Goal: Book appointment/travel/reservation

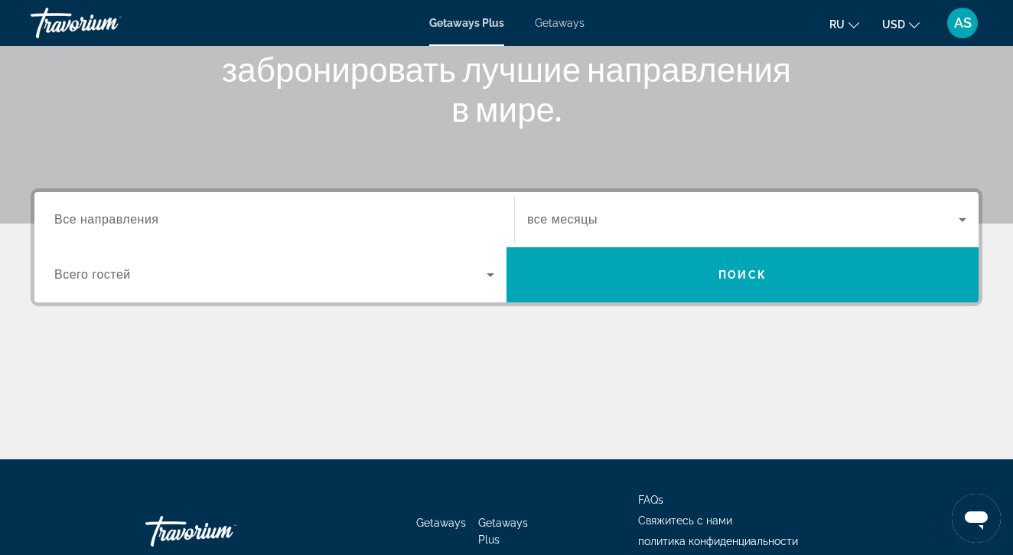
scroll to position [237, 0]
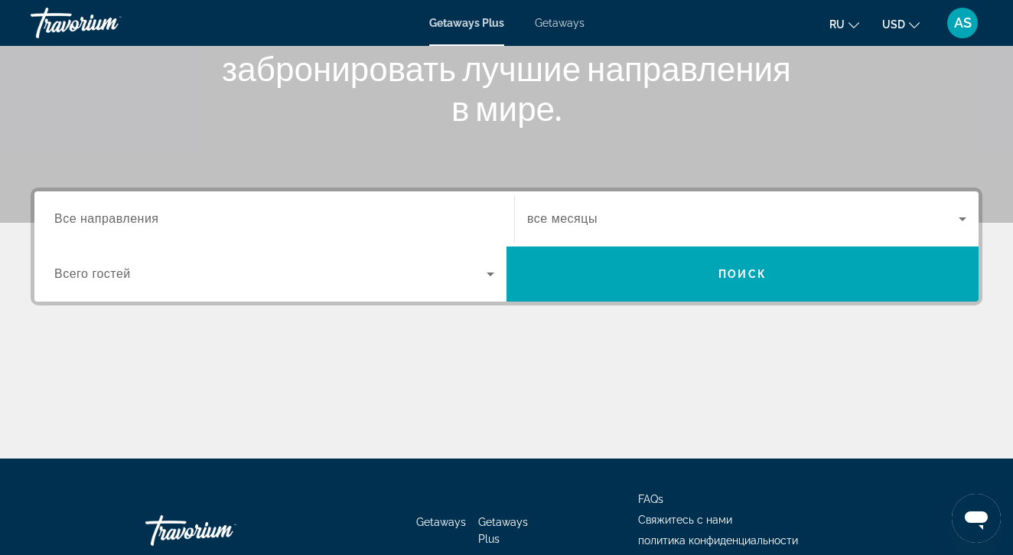
click at [93, 220] on span "Все направления" at bounding box center [106, 218] width 105 height 13
click at [93, 220] on input "Destination Все направления" at bounding box center [274, 219] width 440 height 18
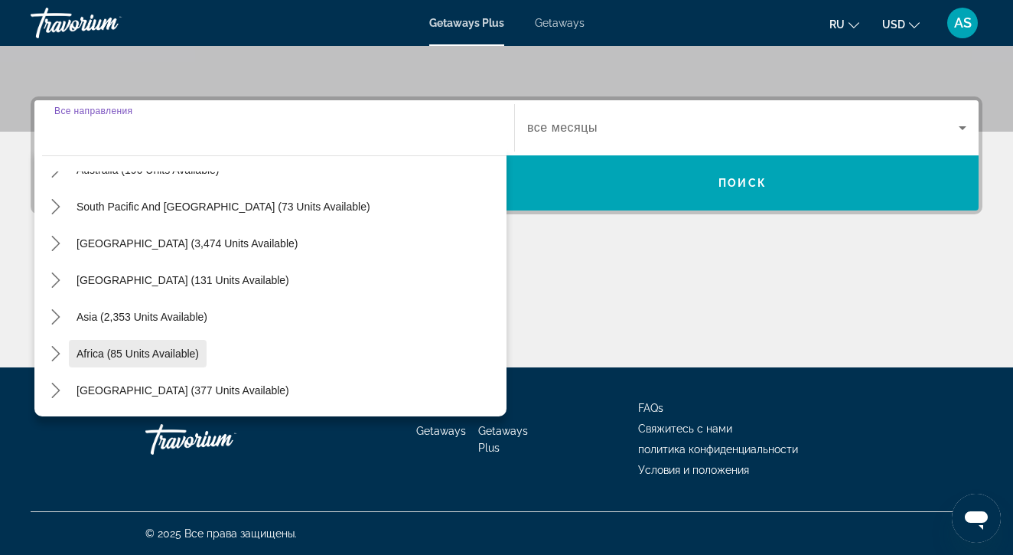
scroll to position [248, 0]
click at [88, 352] on span "Africa (85 units available)" at bounding box center [138, 353] width 122 height 12
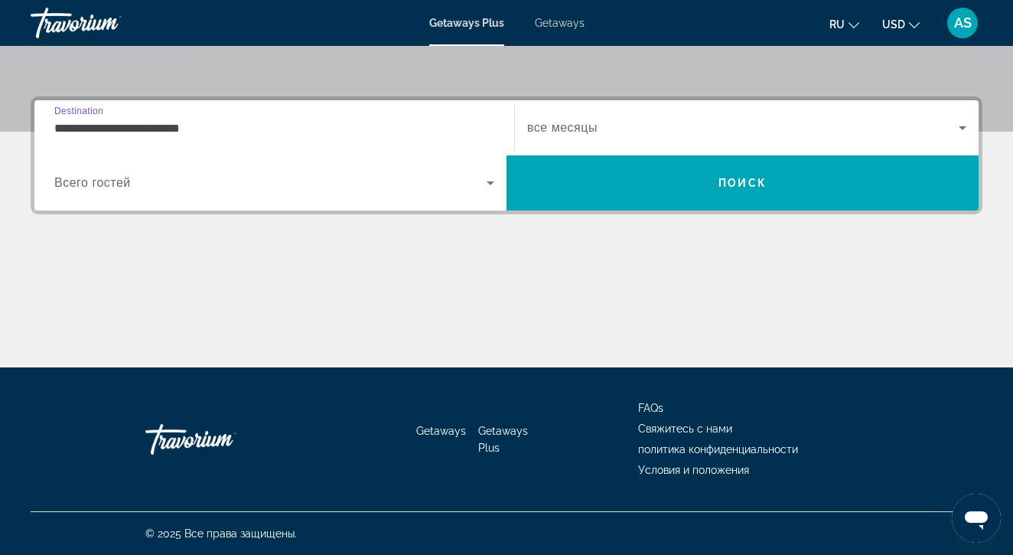
click at [64, 126] on input "**********" at bounding box center [274, 128] width 440 height 18
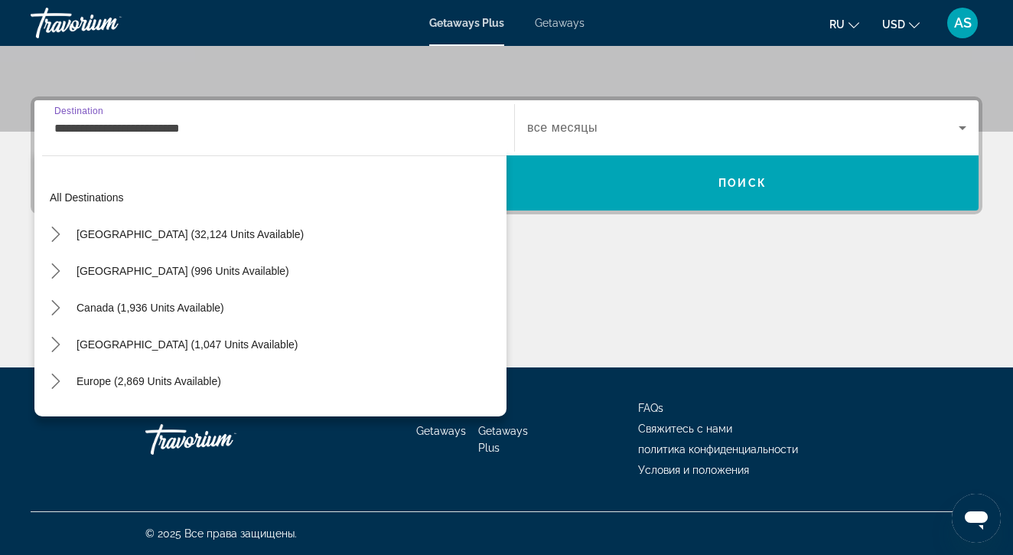
scroll to position [312, 0]
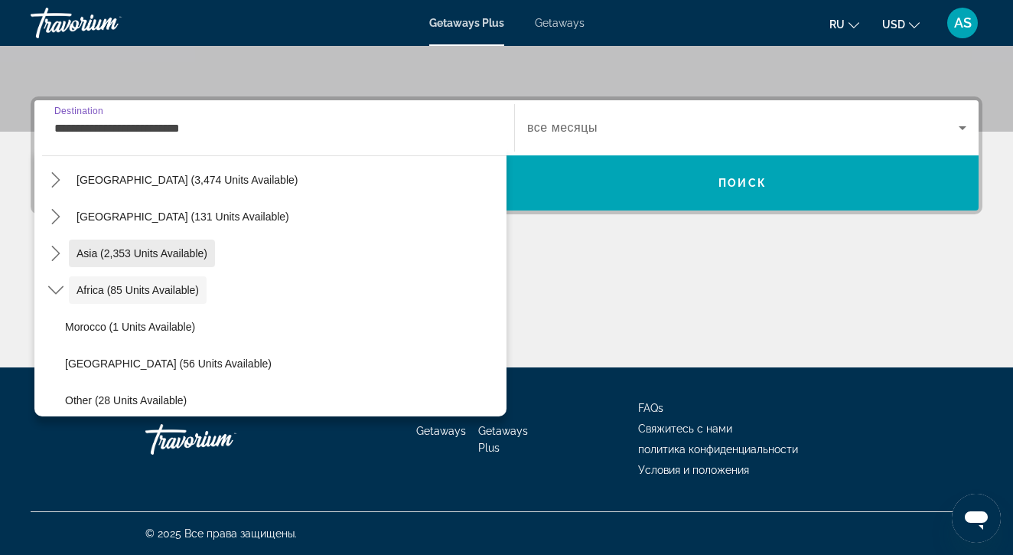
click at [157, 253] on span "Asia (2,353 units available)" at bounding box center [142, 253] width 131 height 12
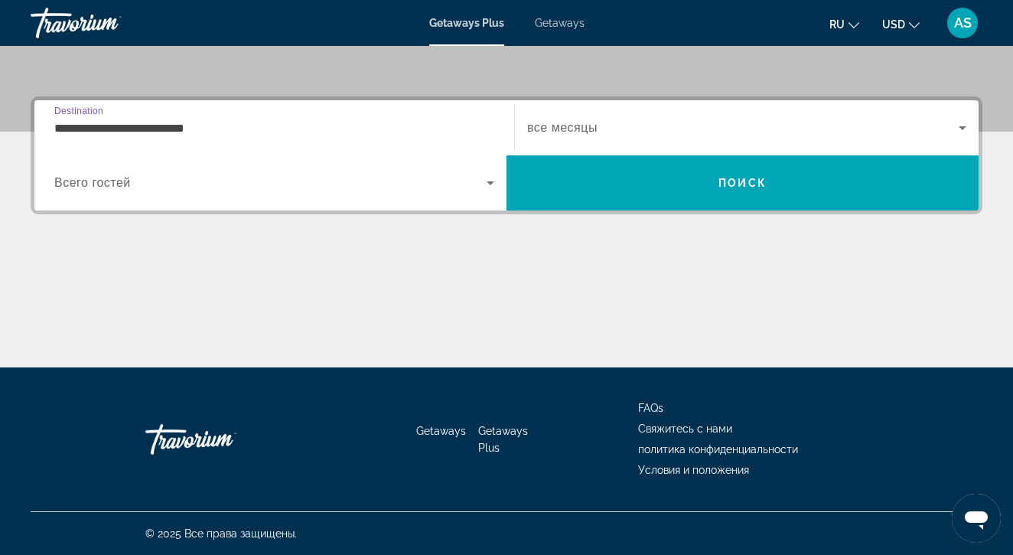
click at [122, 126] on input "**********" at bounding box center [274, 128] width 440 height 18
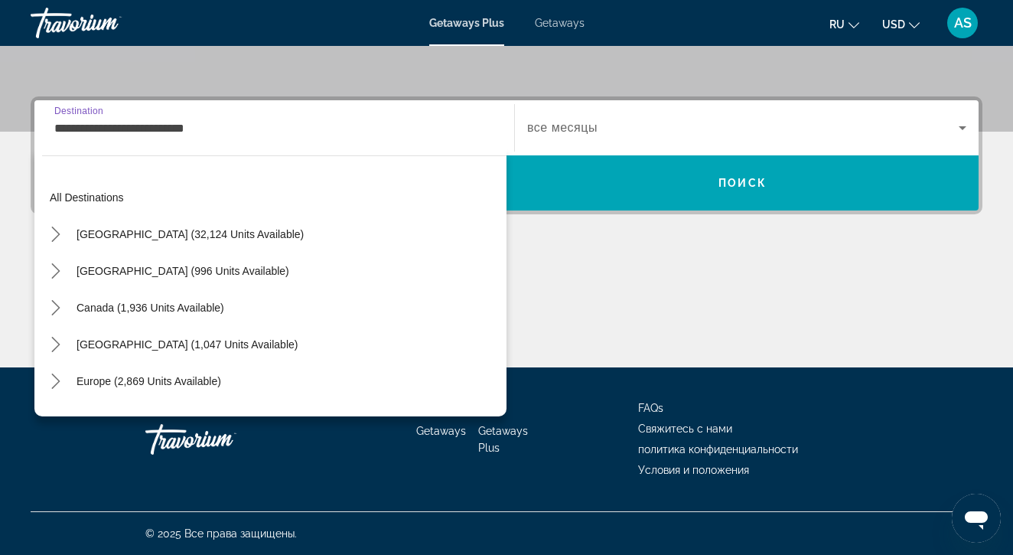
scroll to position [275, 0]
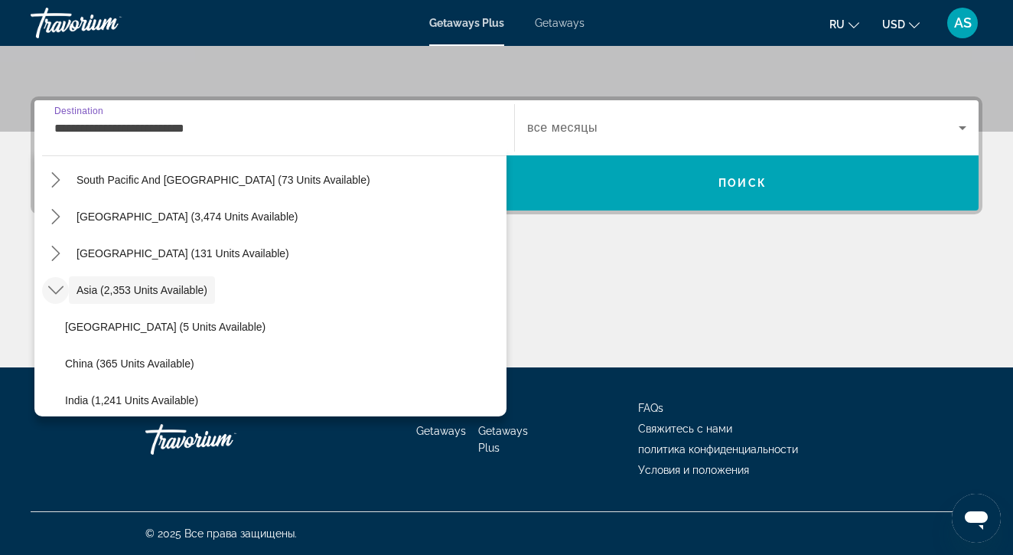
click at [51, 289] on icon "Toggle Asia (2,353 units available) submenu" at bounding box center [54, 290] width 15 height 8
click at [52, 289] on icon "Toggle Asia (2,353 units available) submenu" at bounding box center [55, 289] width 15 height 15
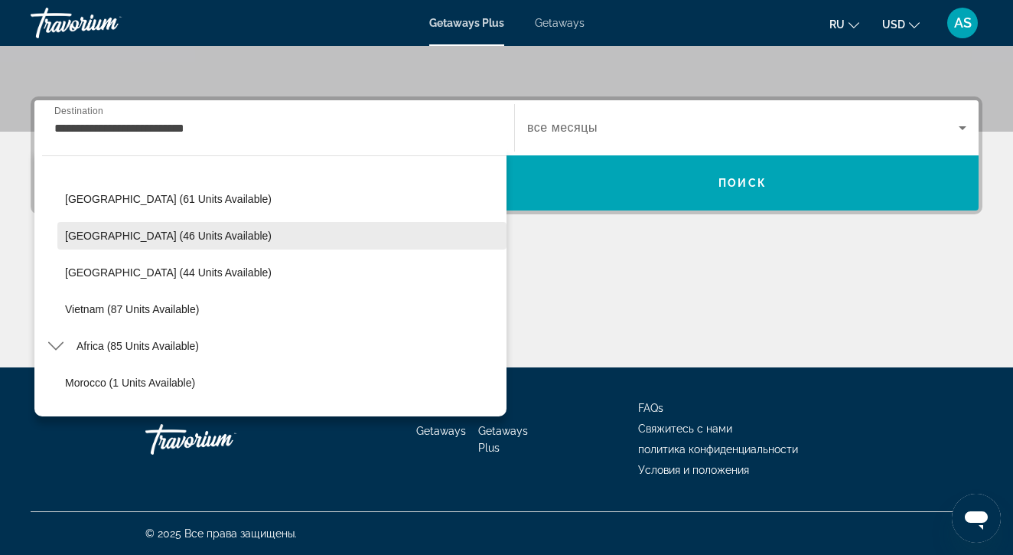
scroll to position [628, 0]
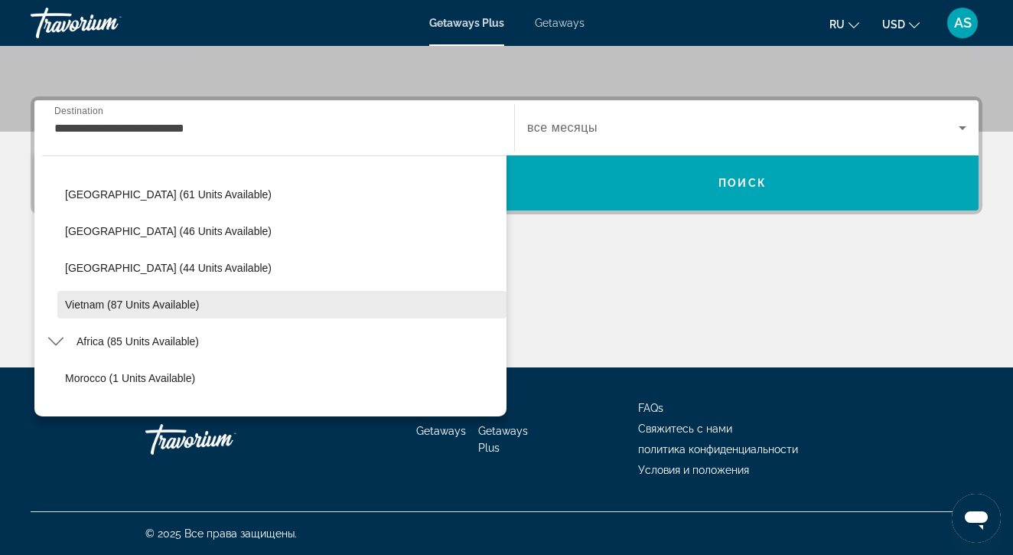
click at [78, 308] on span "Vietnam (87 units available)" at bounding box center [132, 305] width 134 height 12
type input "**********"
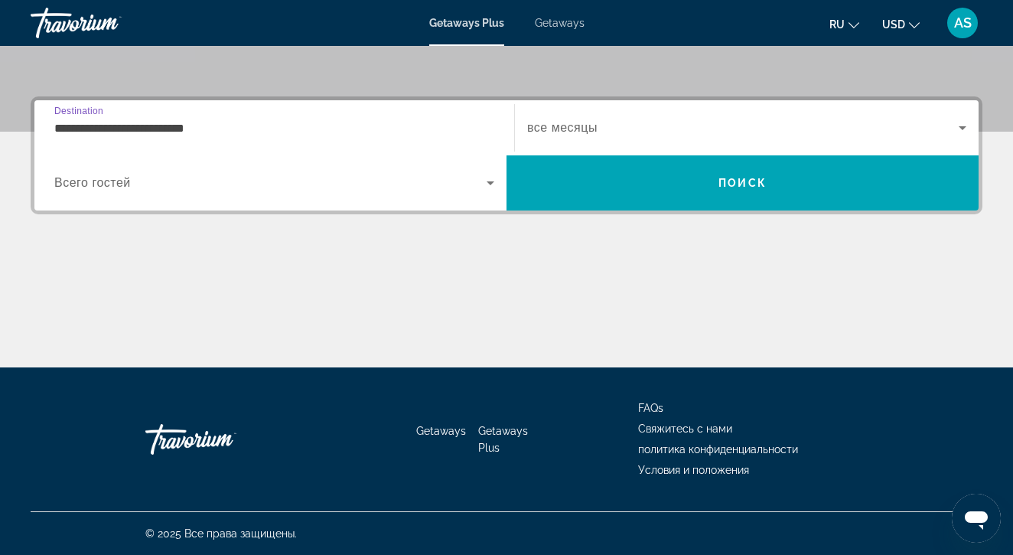
click at [491, 186] on icon "Search widget" at bounding box center [490, 183] width 18 height 18
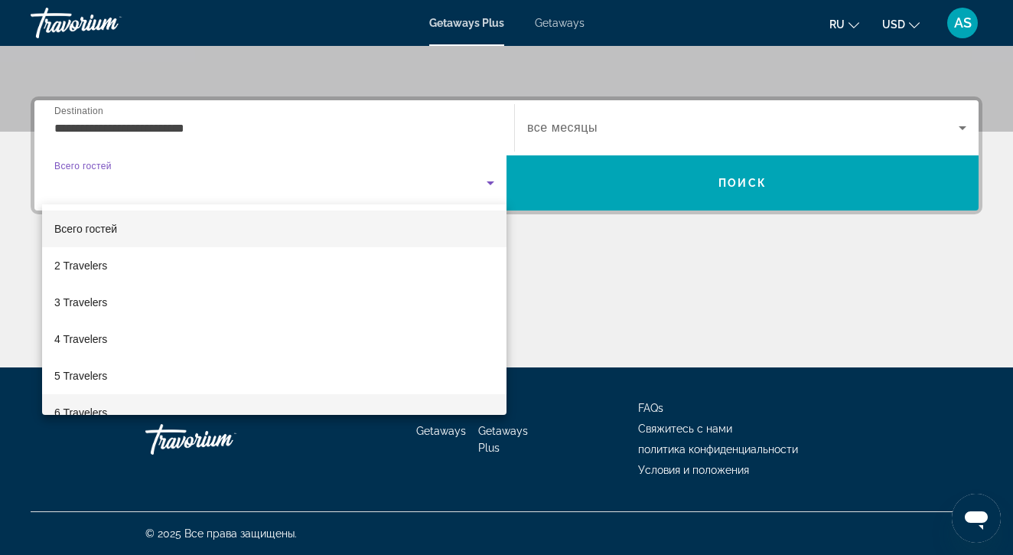
click at [393, 403] on mat-option "6 Travelers" at bounding box center [274, 412] width 465 height 37
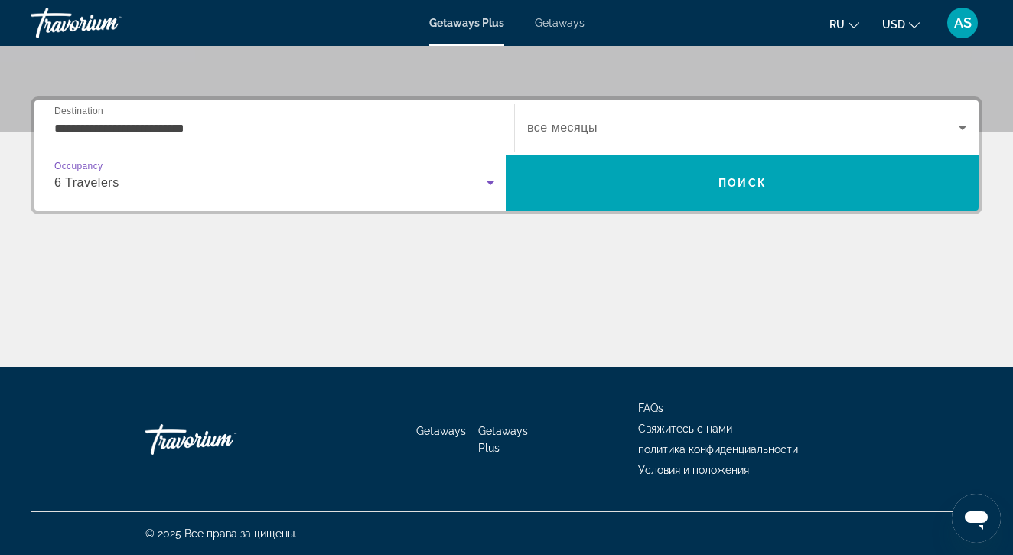
click at [593, 128] on span "все месяцы" at bounding box center [562, 127] width 70 height 13
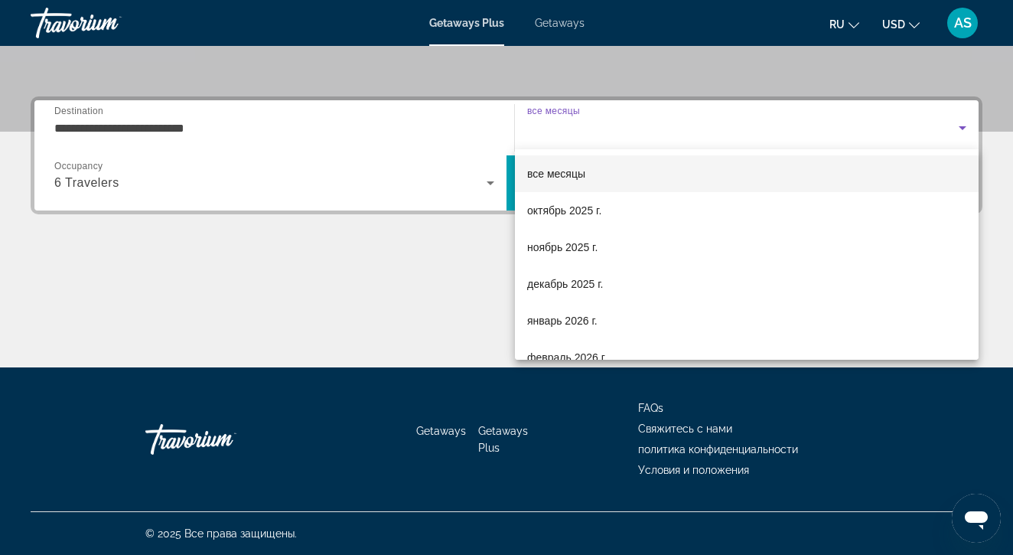
click at [347, 299] on div at bounding box center [506, 277] width 1013 height 555
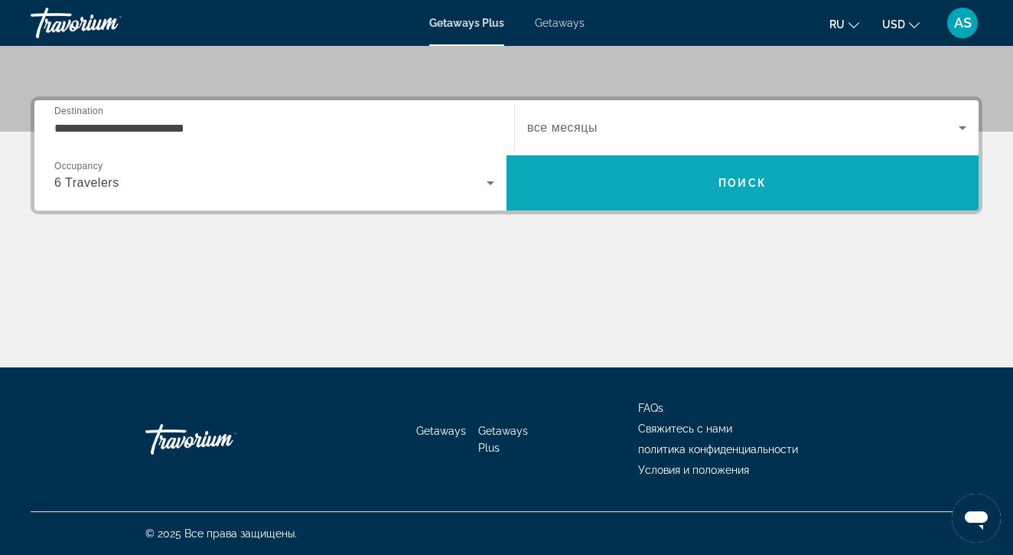
click at [737, 178] on span "Поиск" at bounding box center [743, 183] width 48 height 12
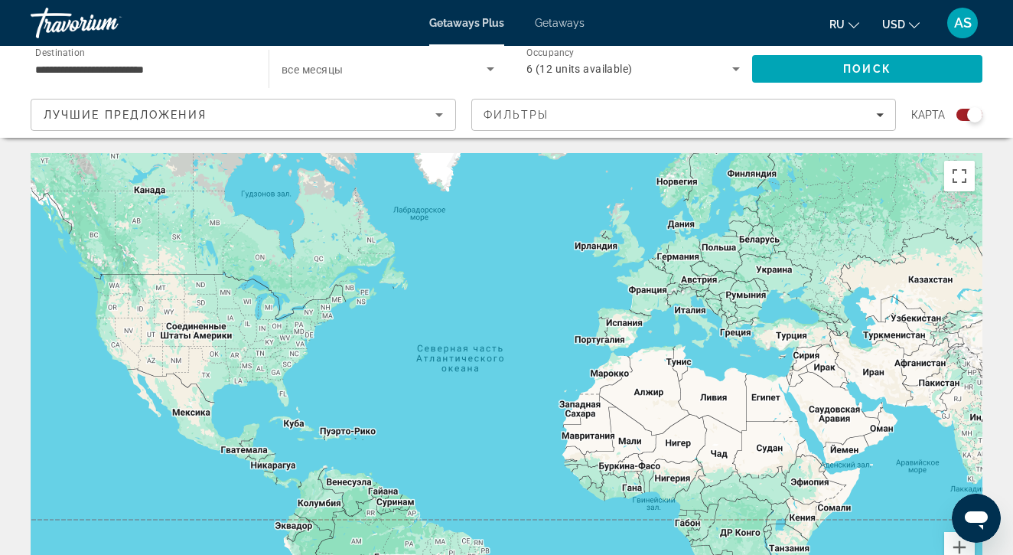
click at [879, 114] on icon "Filters" at bounding box center [880, 115] width 8 height 4
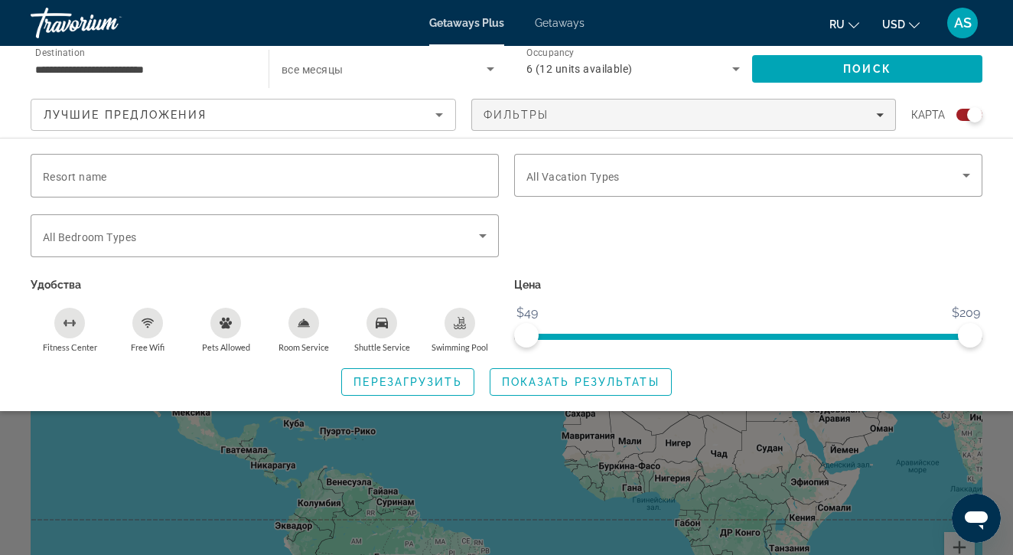
click at [439, 116] on icon "Sort by" at bounding box center [440, 115] width 8 height 4
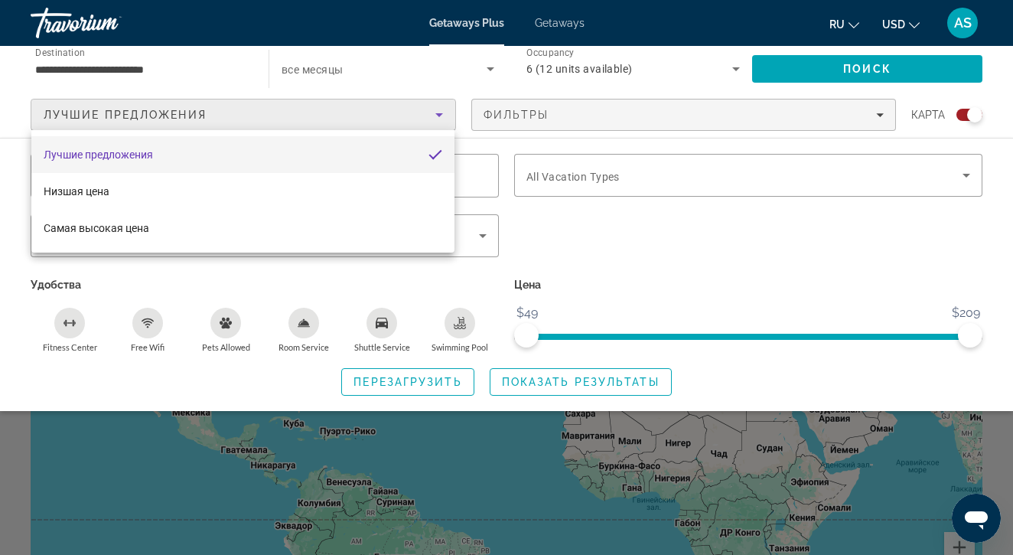
click at [701, 246] on div at bounding box center [506, 277] width 1013 height 555
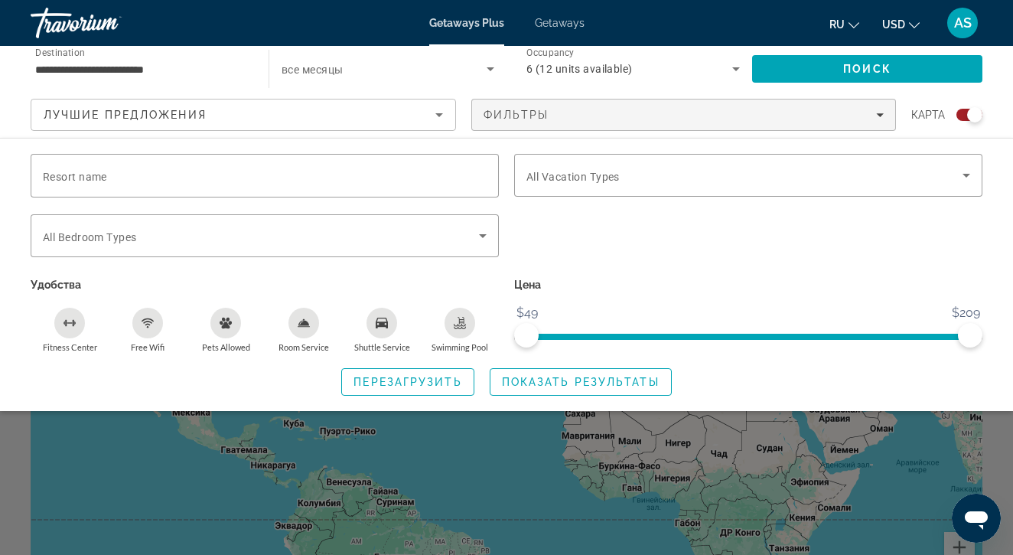
click at [610, 449] on div "Search widget" at bounding box center [506, 392] width 1013 height 325
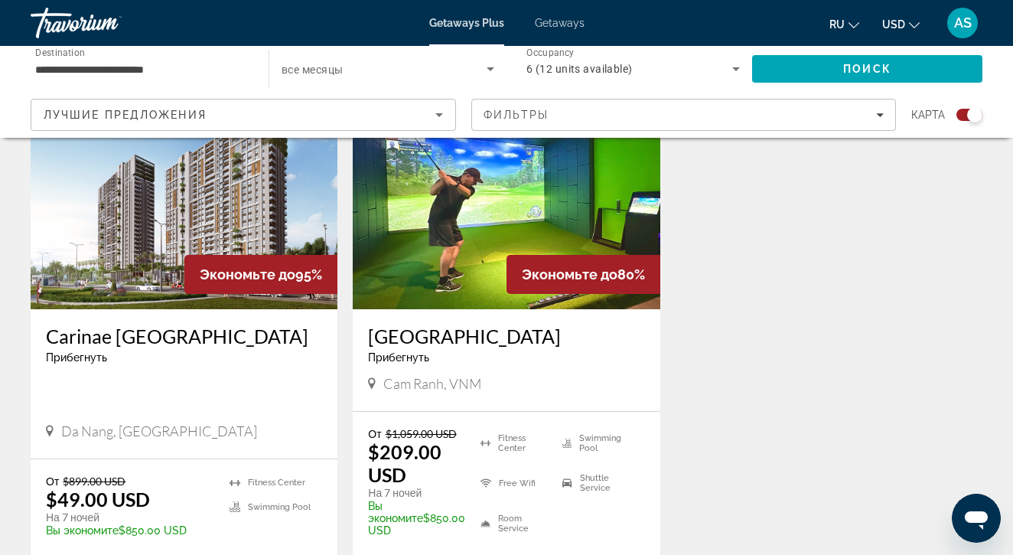
scroll to position [607, 0]
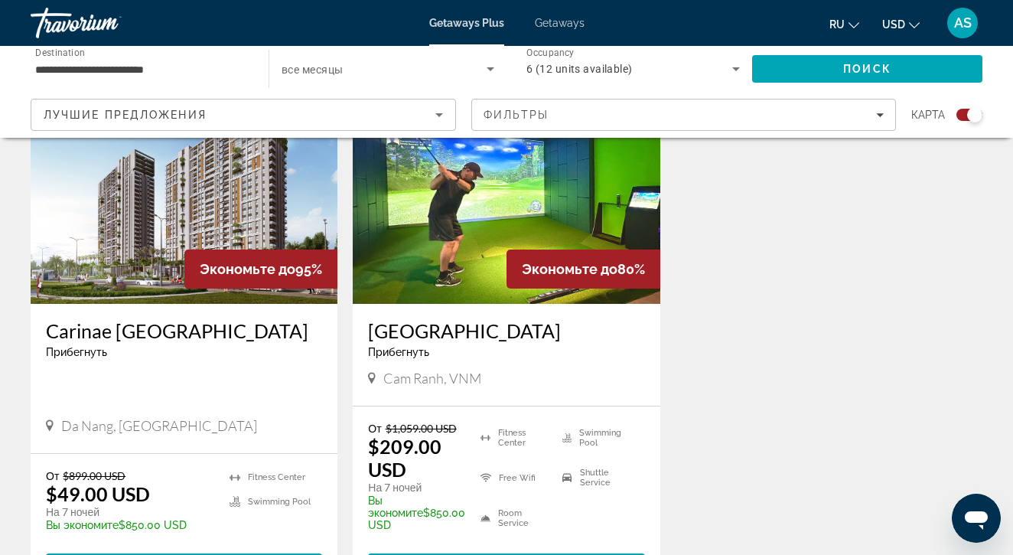
click at [421, 258] on img "Main content" at bounding box center [506, 181] width 307 height 245
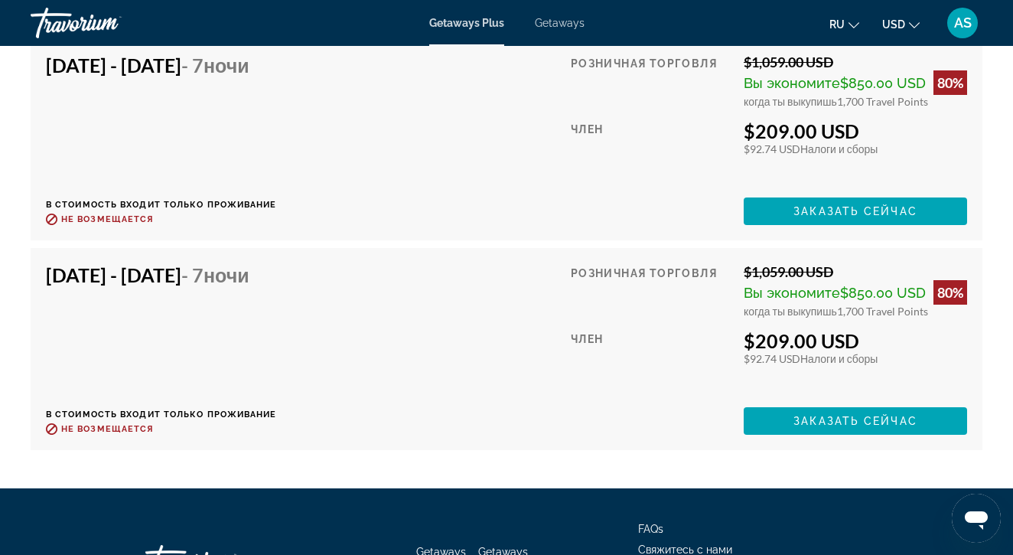
scroll to position [3385, 0]
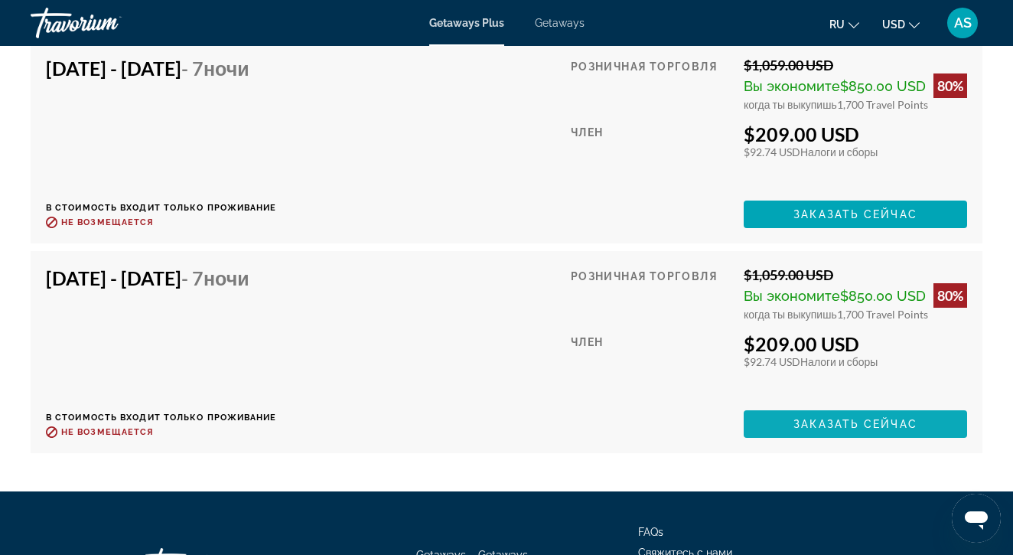
click at [814, 418] on span "Заказать сейчас" at bounding box center [856, 424] width 124 height 12
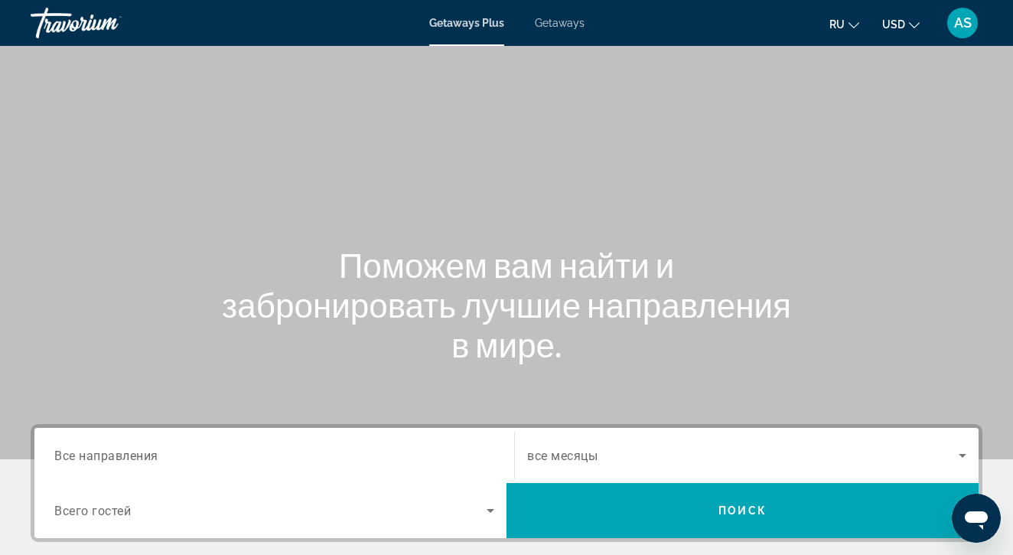
click at [565, 22] on span "Getaways" at bounding box center [560, 23] width 50 height 12
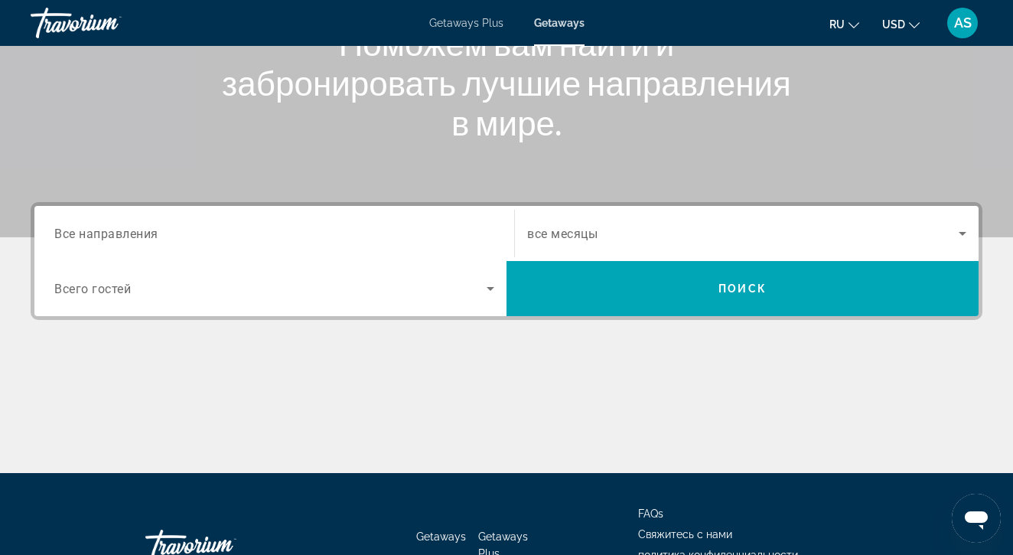
scroll to position [223, 0]
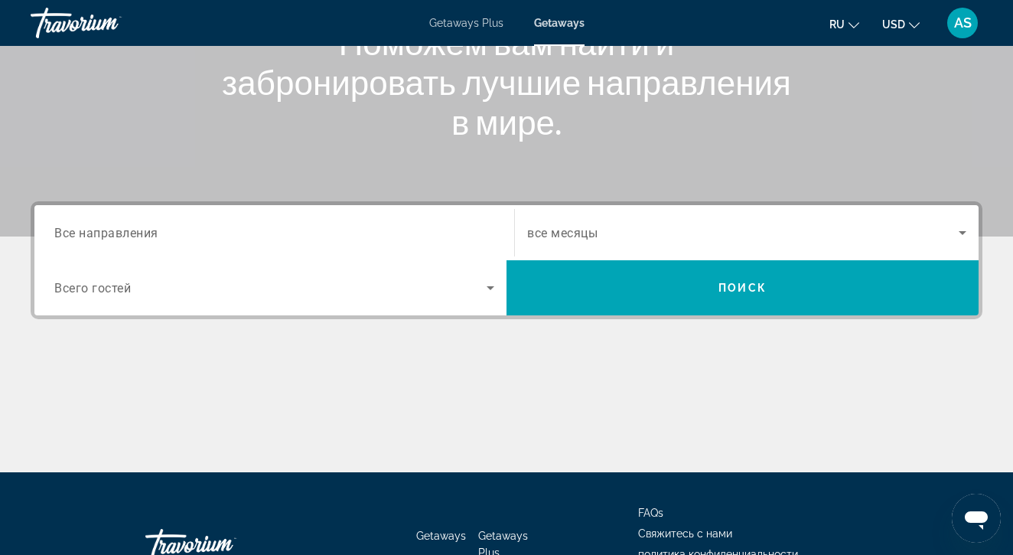
click at [98, 238] on span "Все направления" at bounding box center [106, 232] width 104 height 15
click at [98, 238] on input "Destination Все направления" at bounding box center [274, 233] width 440 height 18
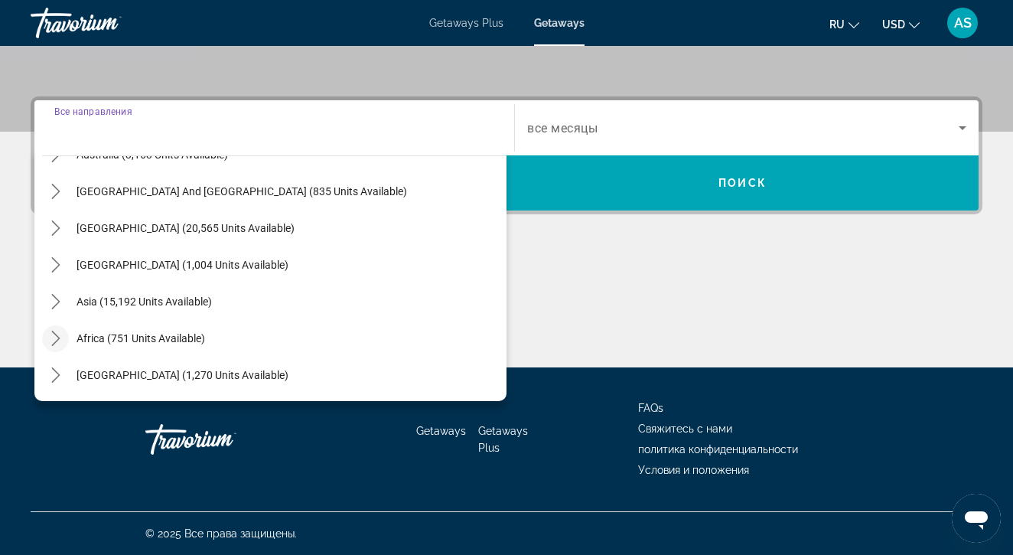
scroll to position [248, 0]
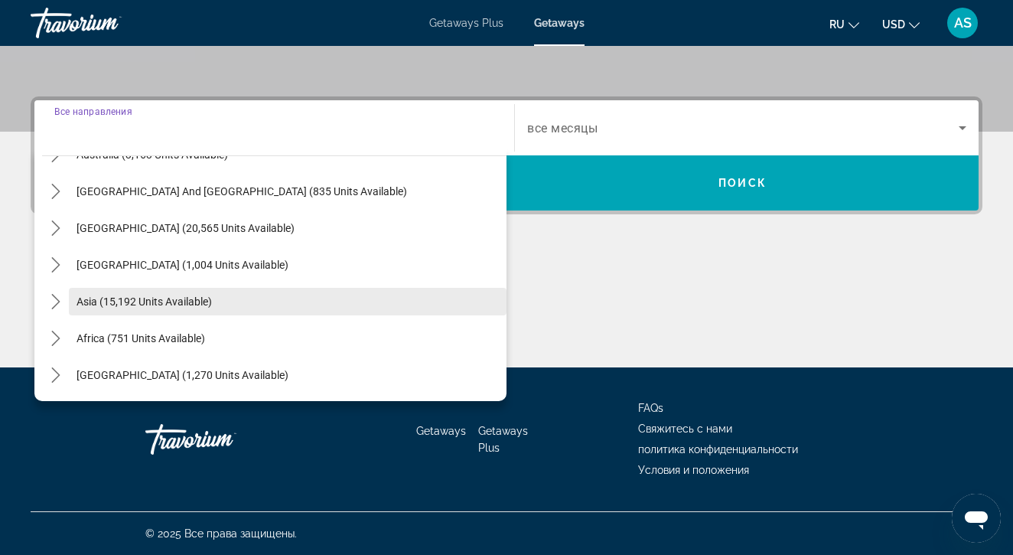
click at [80, 305] on span "Asia (15,192 units available)" at bounding box center [144, 301] width 135 height 12
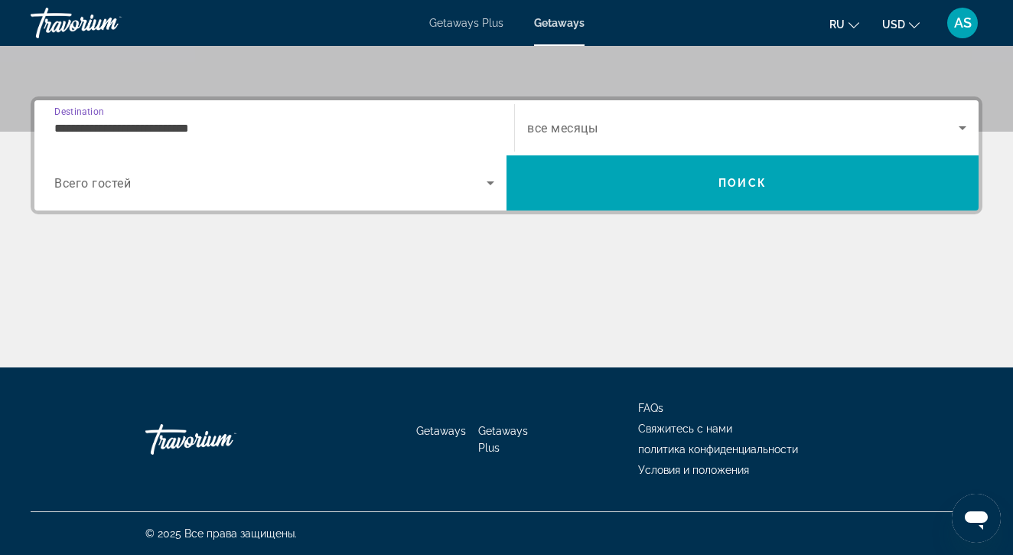
click at [60, 127] on input "**********" at bounding box center [274, 128] width 440 height 18
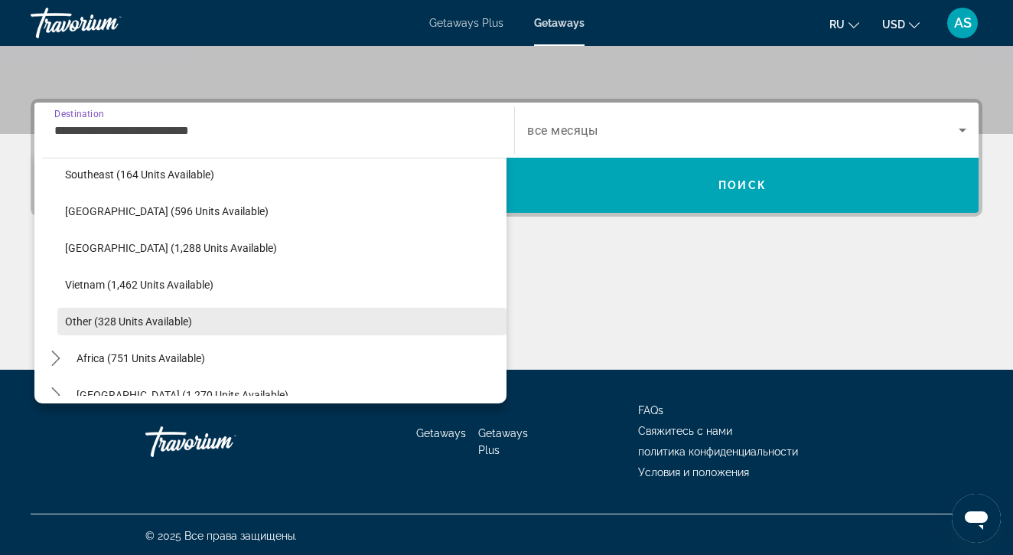
scroll to position [786, 0]
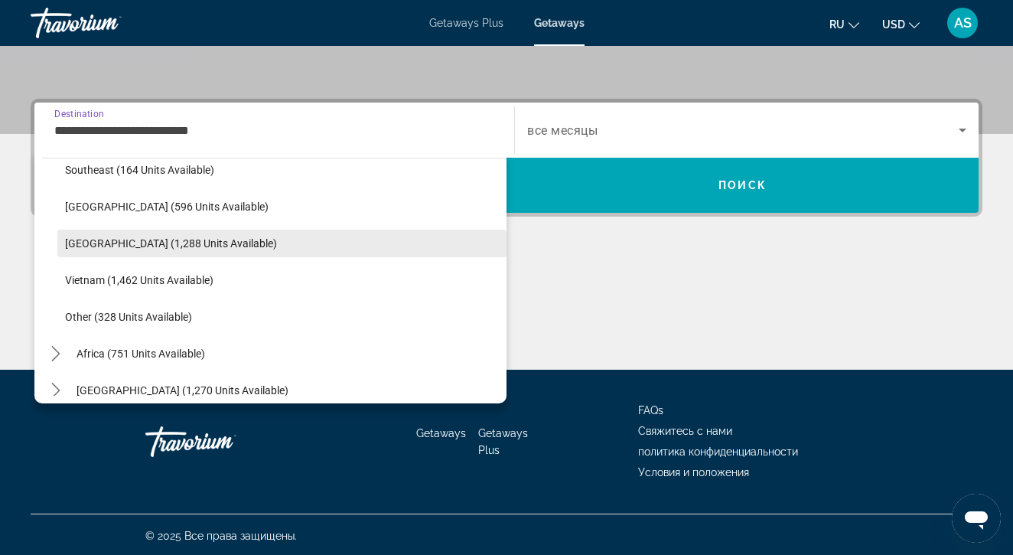
click at [79, 246] on span "[GEOGRAPHIC_DATA] (1,288 units available)" at bounding box center [171, 243] width 212 height 12
type input "**********"
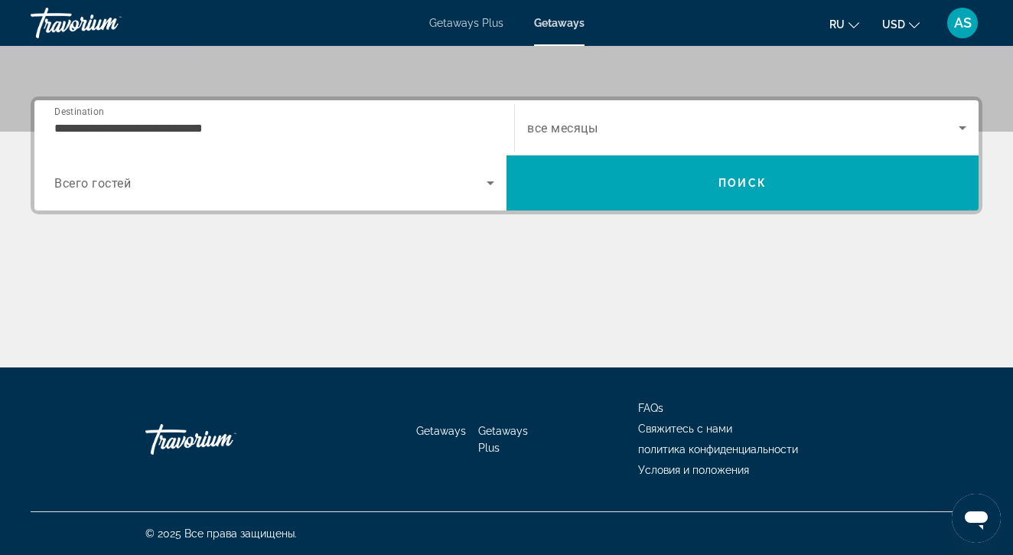
click at [79, 246] on div "**********" at bounding box center [506, 231] width 1013 height 271
click at [491, 184] on icon "Search widget" at bounding box center [491, 183] width 8 height 4
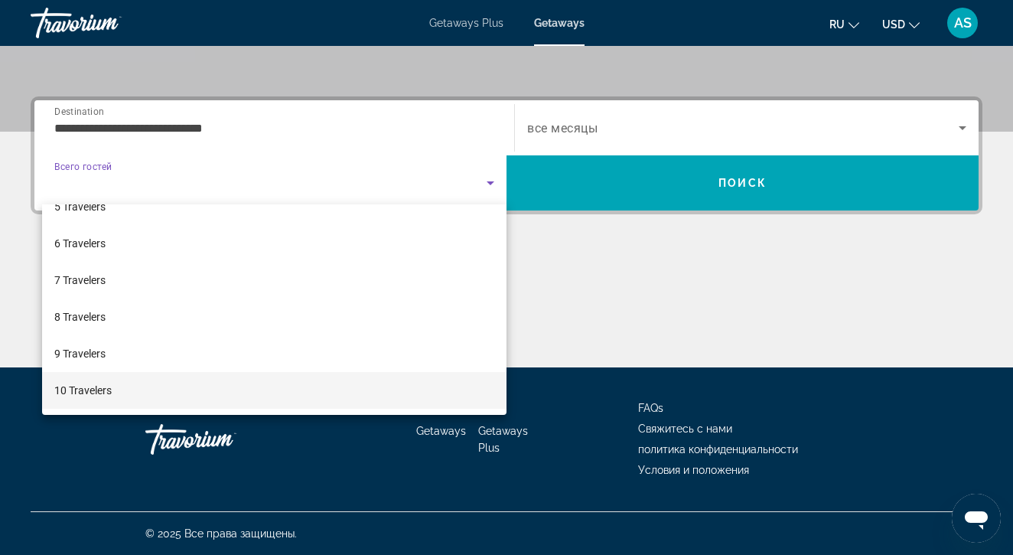
click at [97, 390] on span "10 Travelers" at bounding box center [82, 390] width 57 height 18
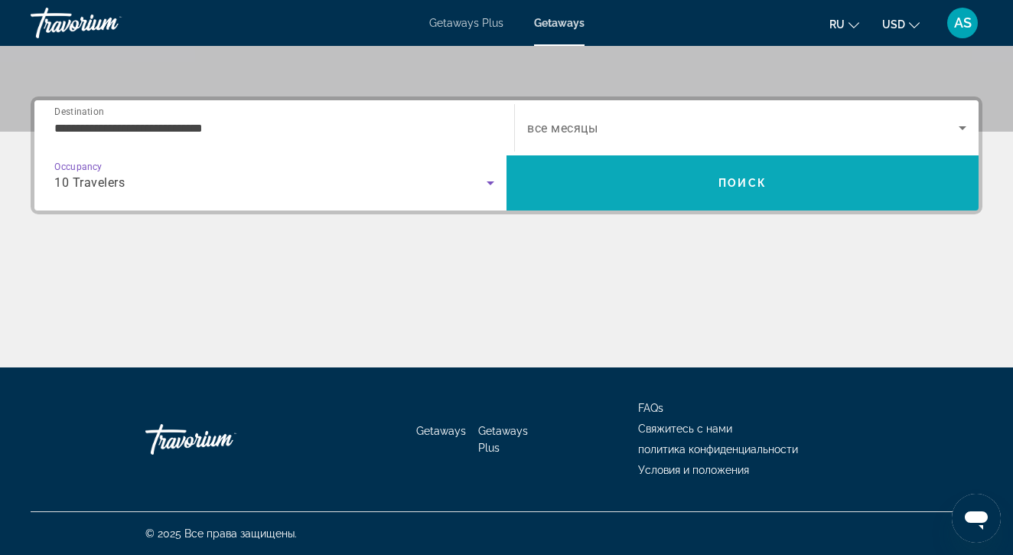
click at [752, 183] on span "Поиск" at bounding box center [743, 183] width 48 height 12
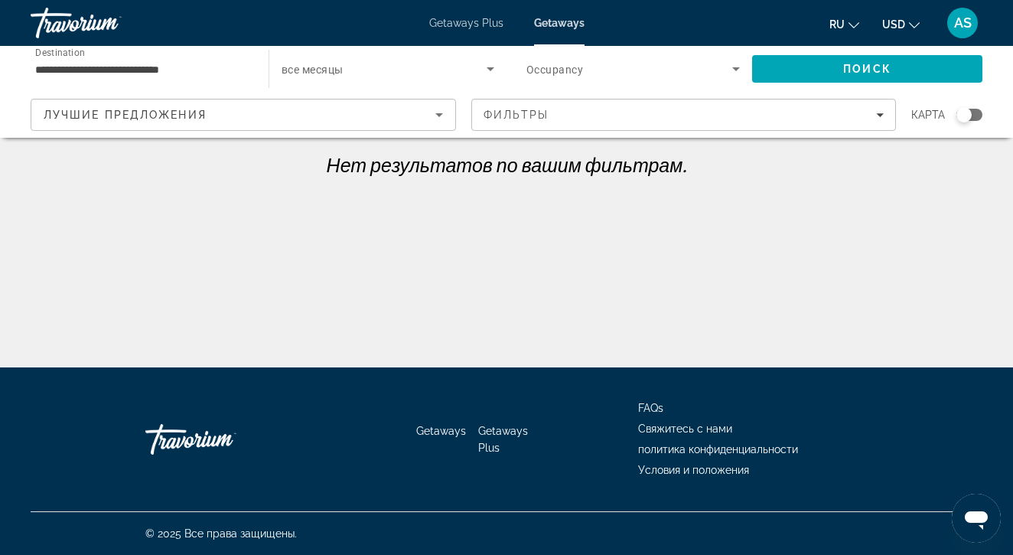
click at [436, 117] on icon "Sort by" at bounding box center [439, 115] width 18 height 18
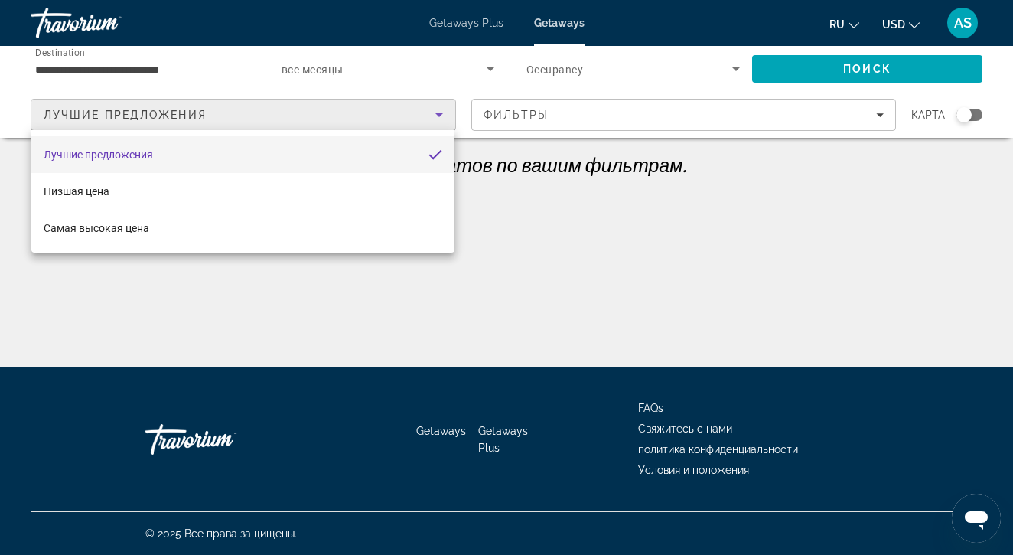
click at [503, 210] on div at bounding box center [506, 277] width 1013 height 555
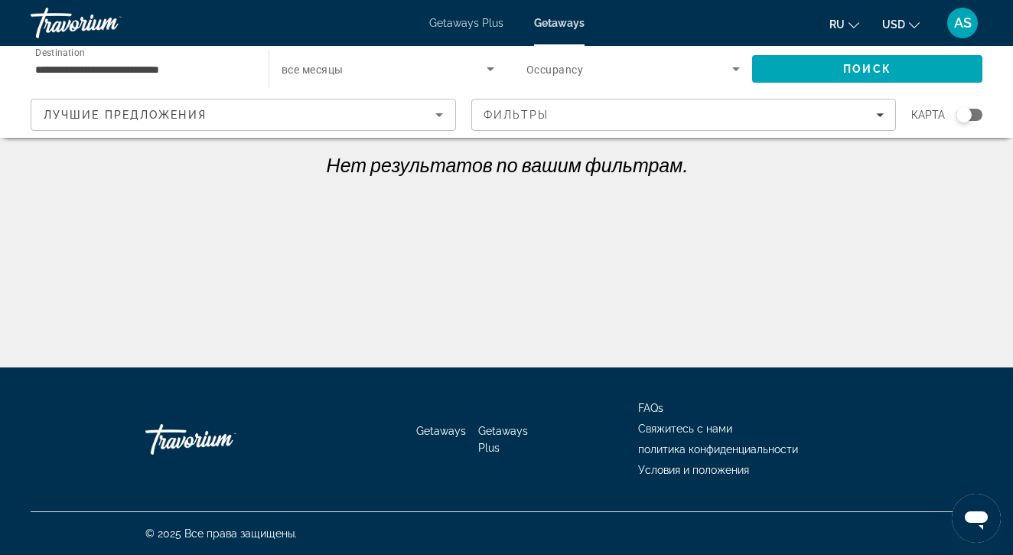
click at [735, 70] on icon "Search widget" at bounding box center [736, 69] width 18 height 18
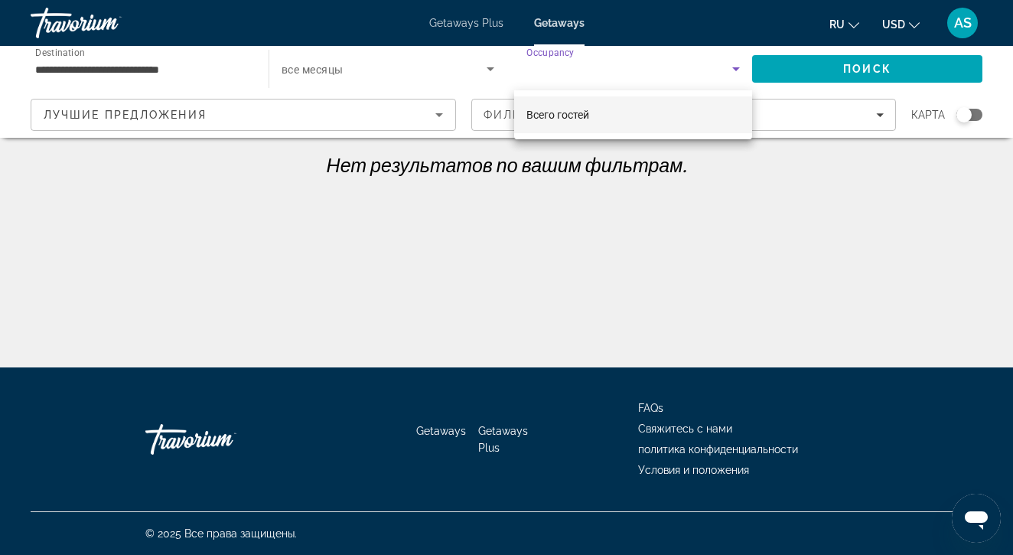
click at [664, 112] on mat-option "Всего гостей" at bounding box center [633, 114] width 238 height 37
